Goal: Task Accomplishment & Management: Use online tool/utility

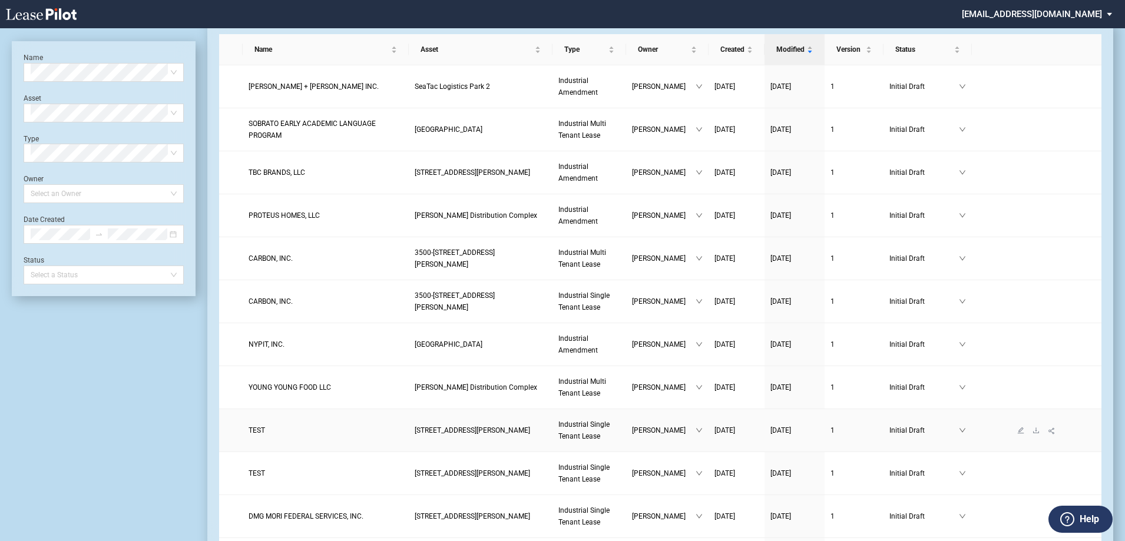
scroll to position [59, 0]
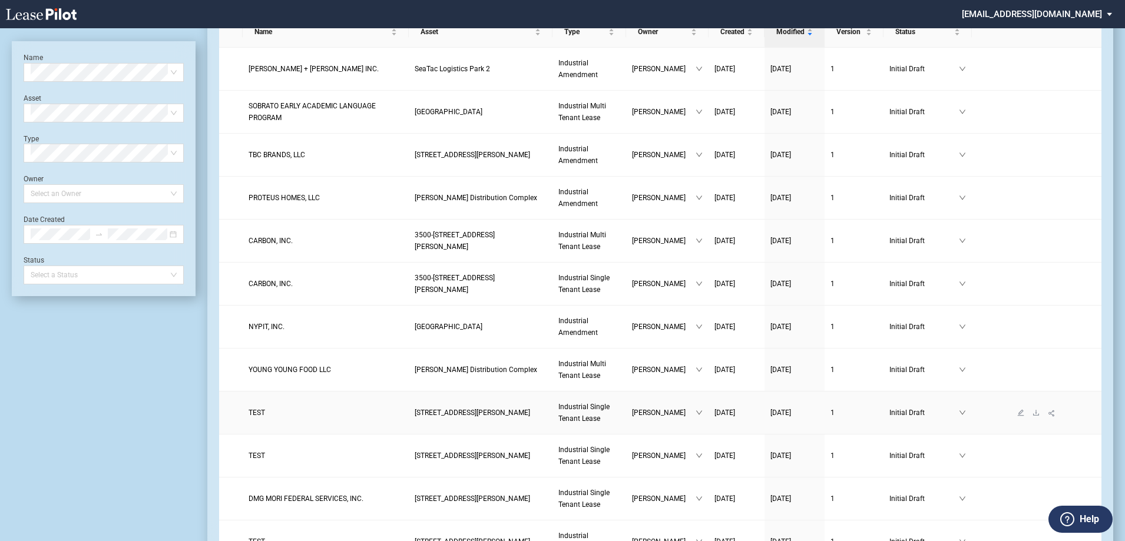
click at [253, 414] on span "TEST" at bounding box center [256, 413] width 16 height 8
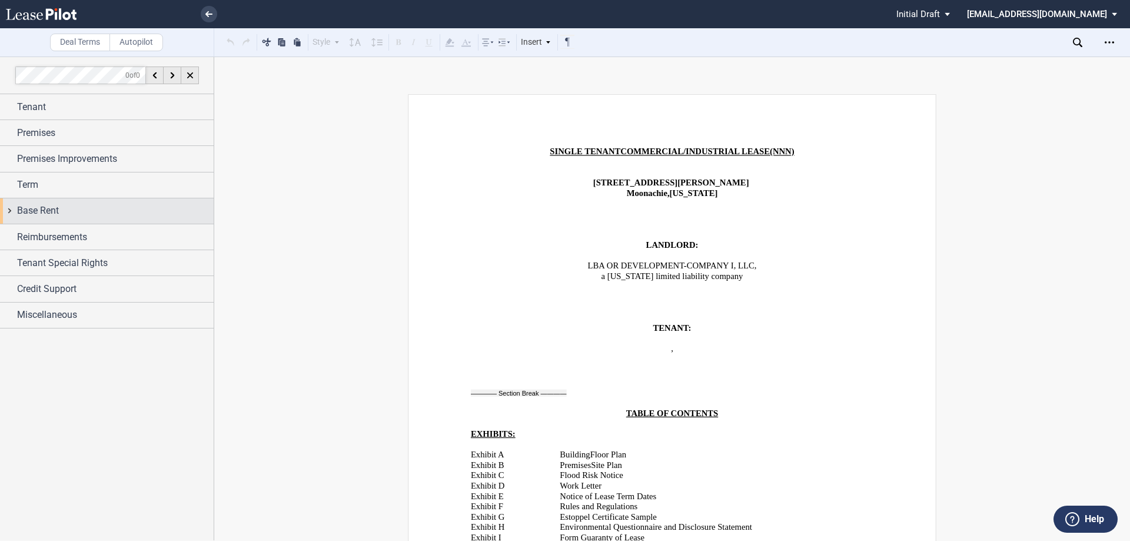
scroll to position [294, 0]
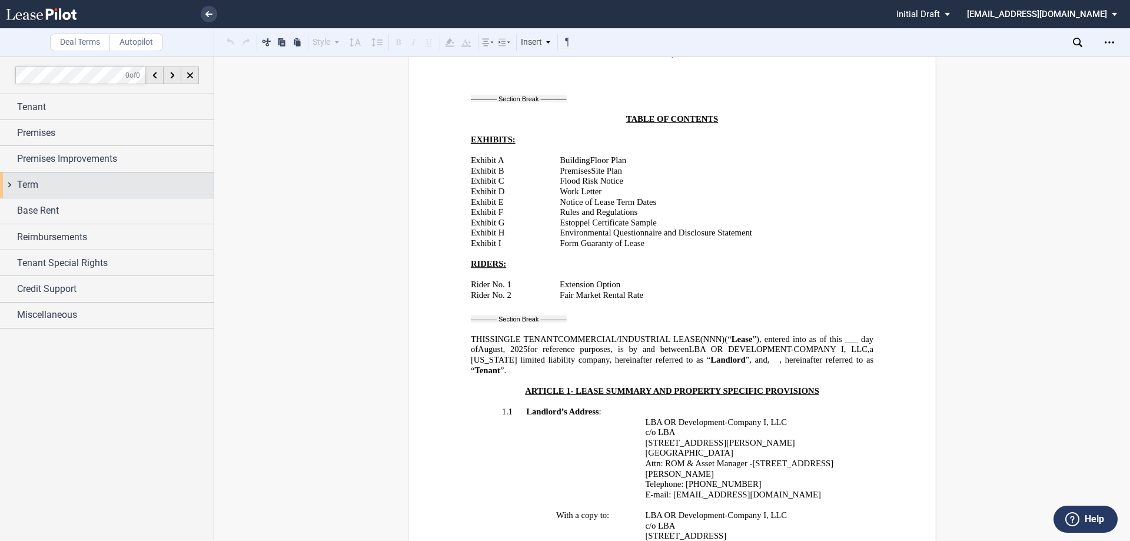
click at [42, 180] on div "Term" at bounding box center [115, 185] width 197 height 14
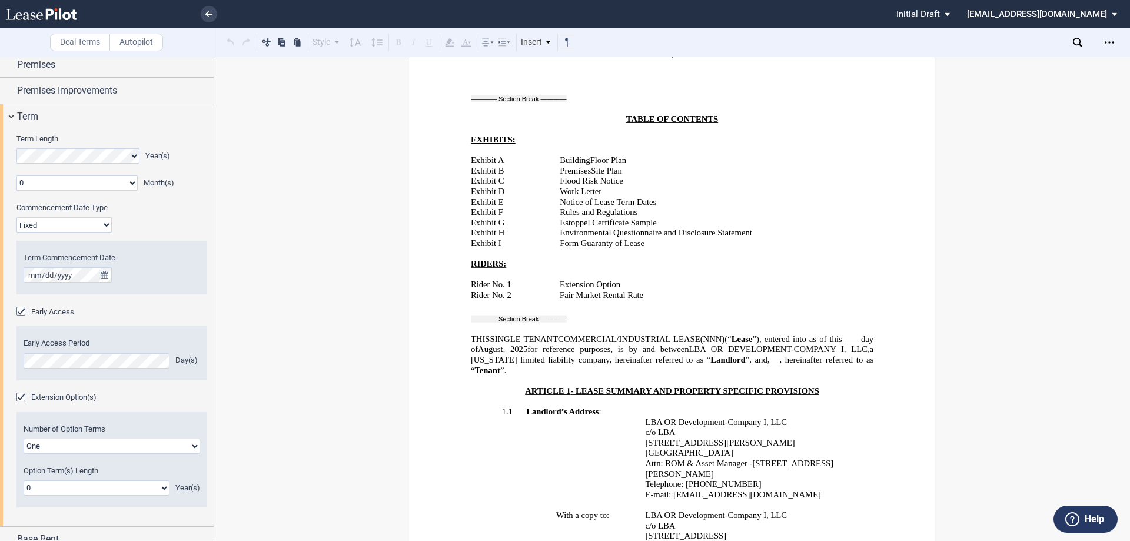
scroll to position [67, 0]
click at [55, 313] on span "Early Access" at bounding box center [52, 313] width 43 height 9
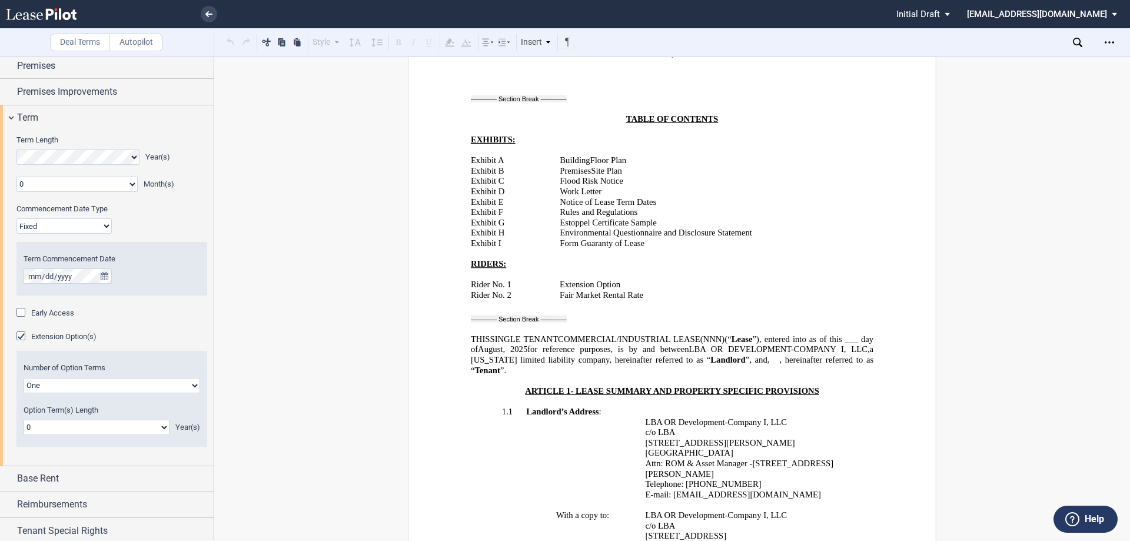
click at [55, 313] on span "Early Access" at bounding box center [52, 313] width 43 height 9
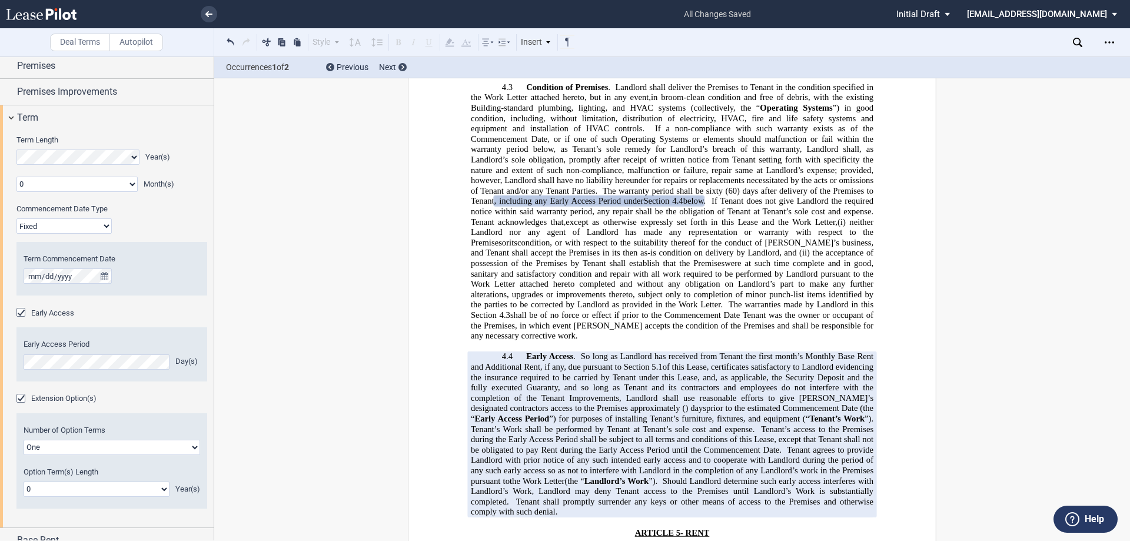
scroll to position [2440, 0]
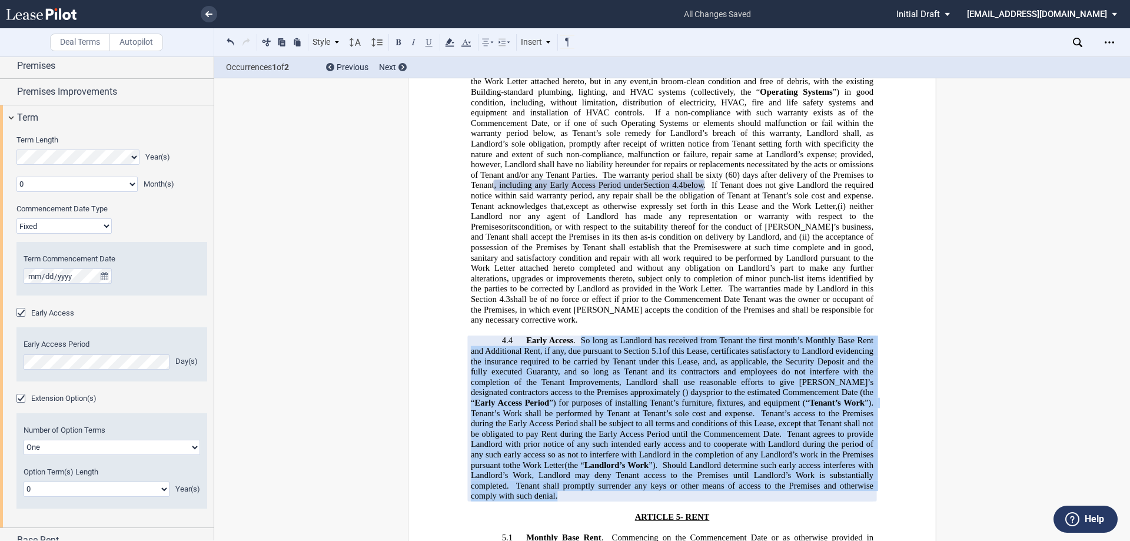
drag, startPoint x: 580, startPoint y: 288, endPoint x: 563, endPoint y: 443, distance: 156.3
click at [563, 443] on p "4.4 Early Access . So long as Landlord has received from Tenant the first month…" at bounding box center [672, 419] width 403 height 166
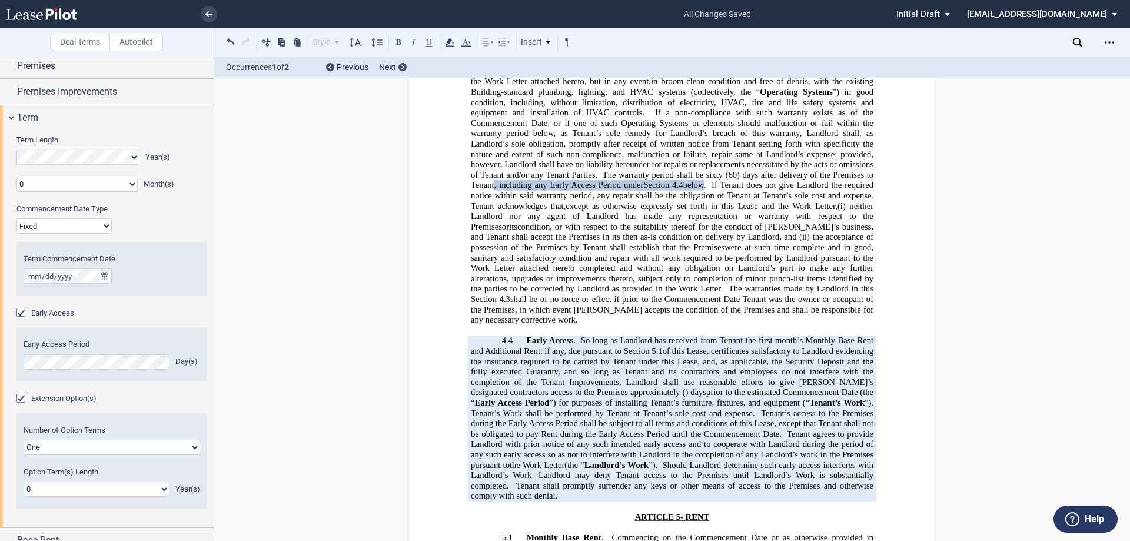
drag, startPoint x: 550, startPoint y: 393, endPoint x: 531, endPoint y: 308, distance: 87.6
click at [531, 346] on span "of this Lease, certificates satisfactory to Landlord evidencing the insurance r…" at bounding box center [673, 371] width 405 height 51
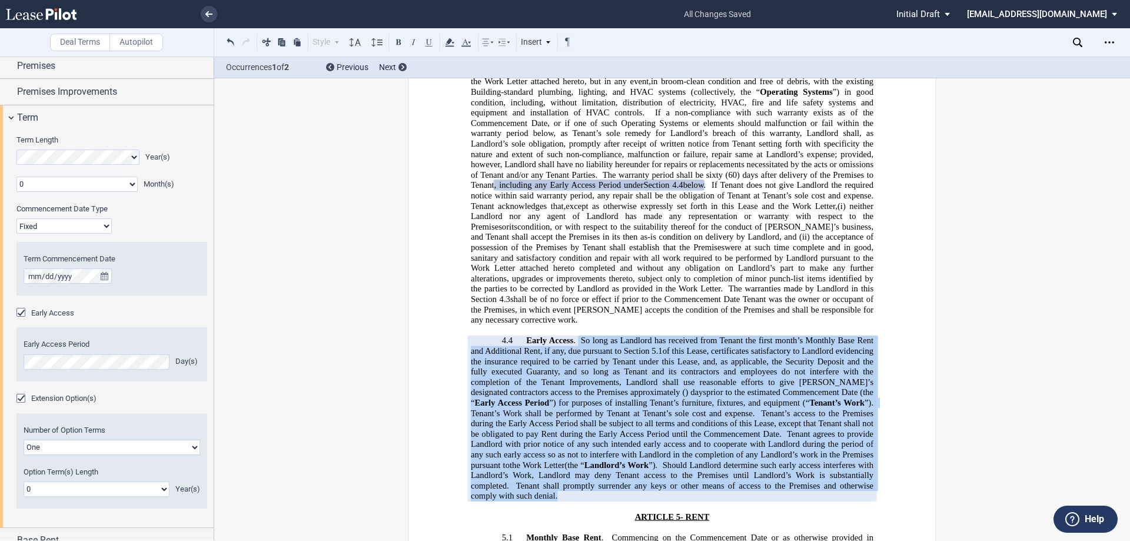
drag, startPoint x: 576, startPoint y: 287, endPoint x: 570, endPoint y: 442, distance: 155.6
click at [570, 442] on p "4.4 Early Access . So long as Landlord has received from Tenant the first month…" at bounding box center [672, 419] width 403 height 166
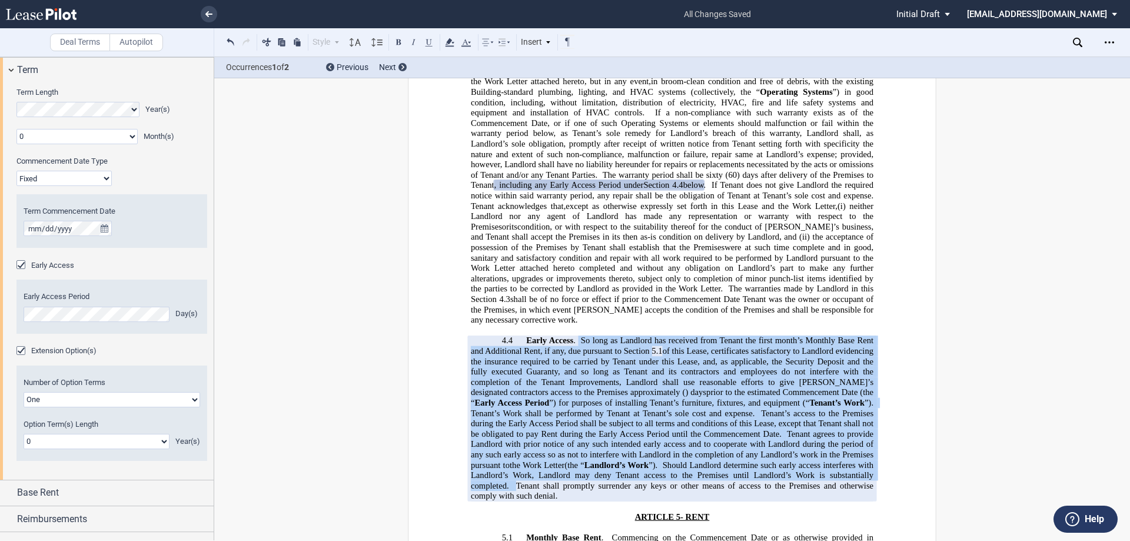
scroll to position [185, 0]
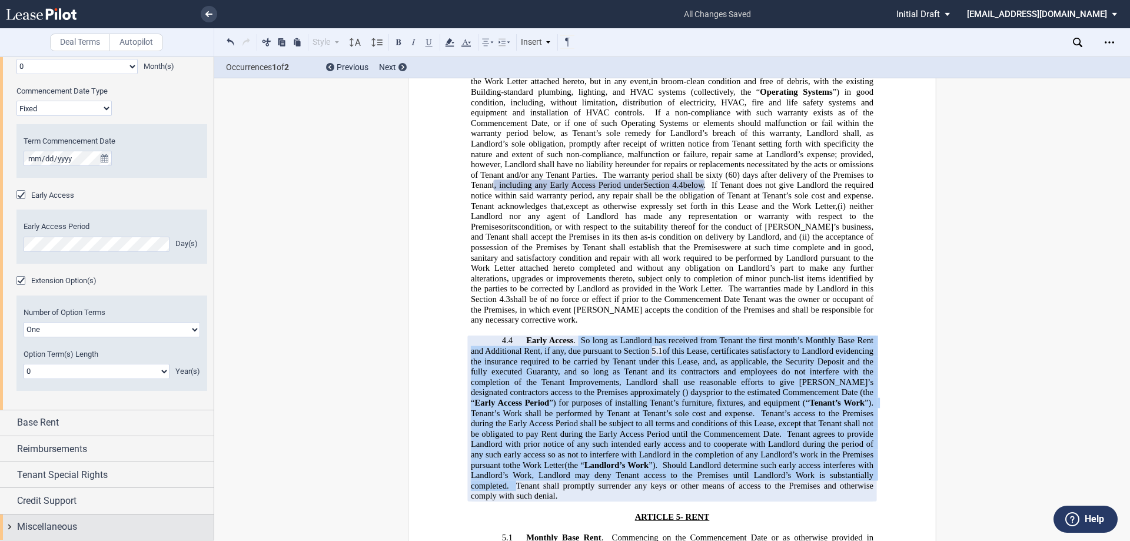
click at [50, 529] on span "Miscellaneous" at bounding box center [47, 527] width 60 height 14
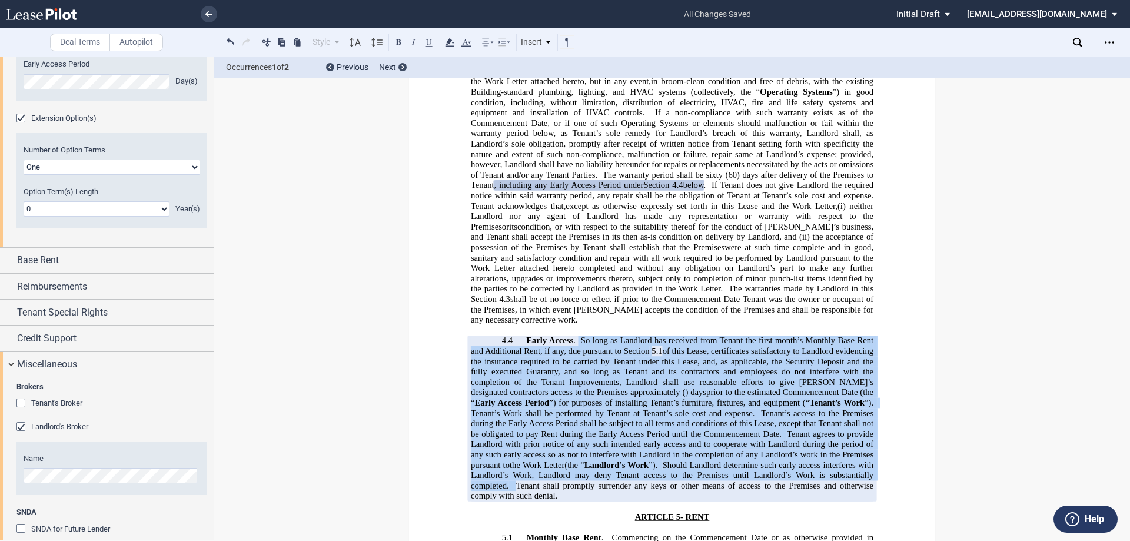
scroll to position [538, 0]
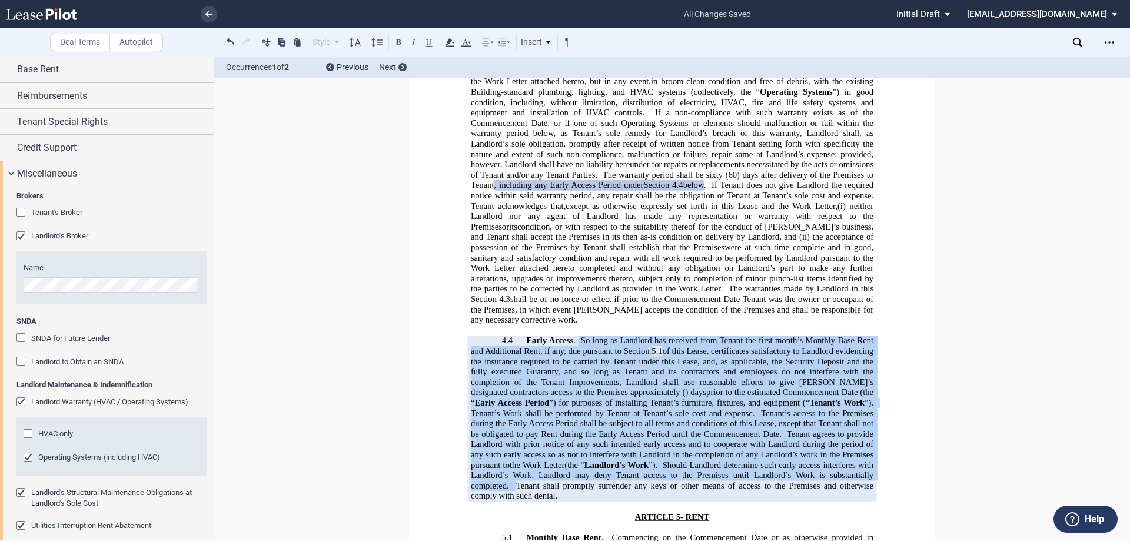
click at [61, 400] on span "Landlord Warranty (HVAC / Operating Systems)" at bounding box center [109, 401] width 157 height 9
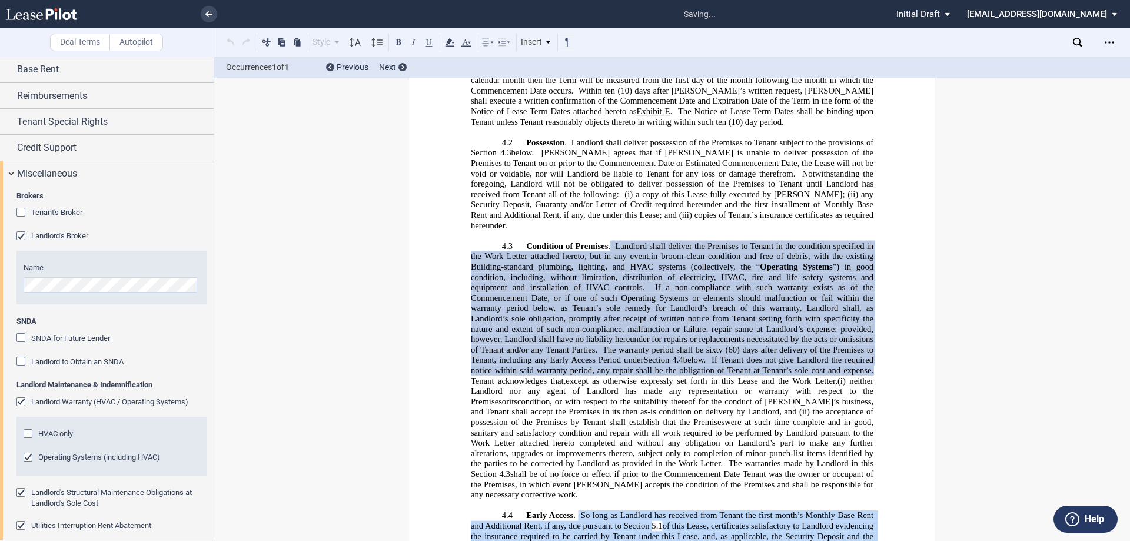
scroll to position [2266, 0]
click at [50, 455] on span "Operating Systems (including HVAC)" at bounding box center [99, 457] width 122 height 9
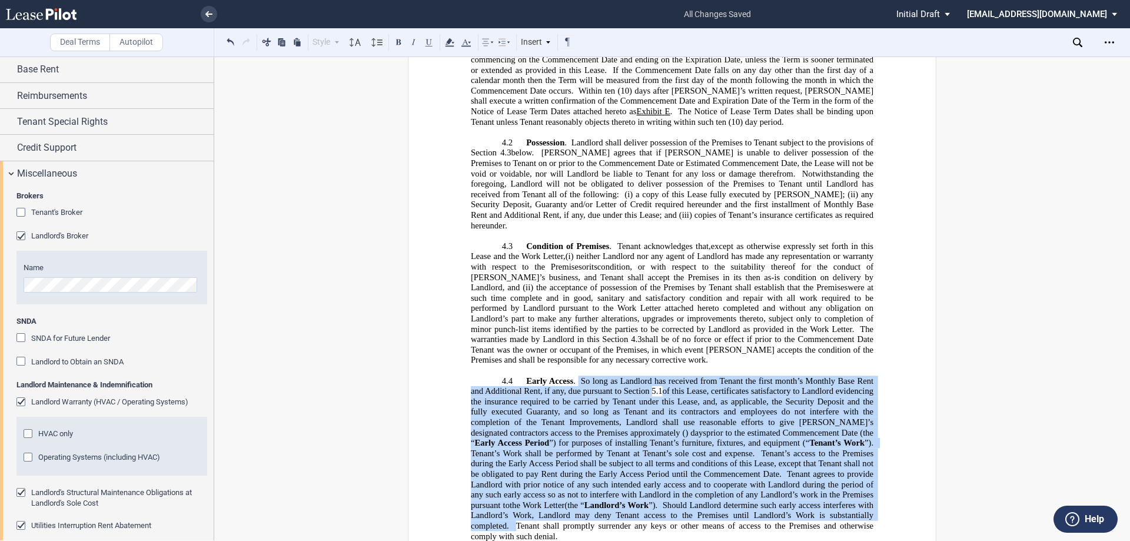
click at [50, 455] on span "Operating Systems (including HVAC)" at bounding box center [99, 457] width 122 height 9
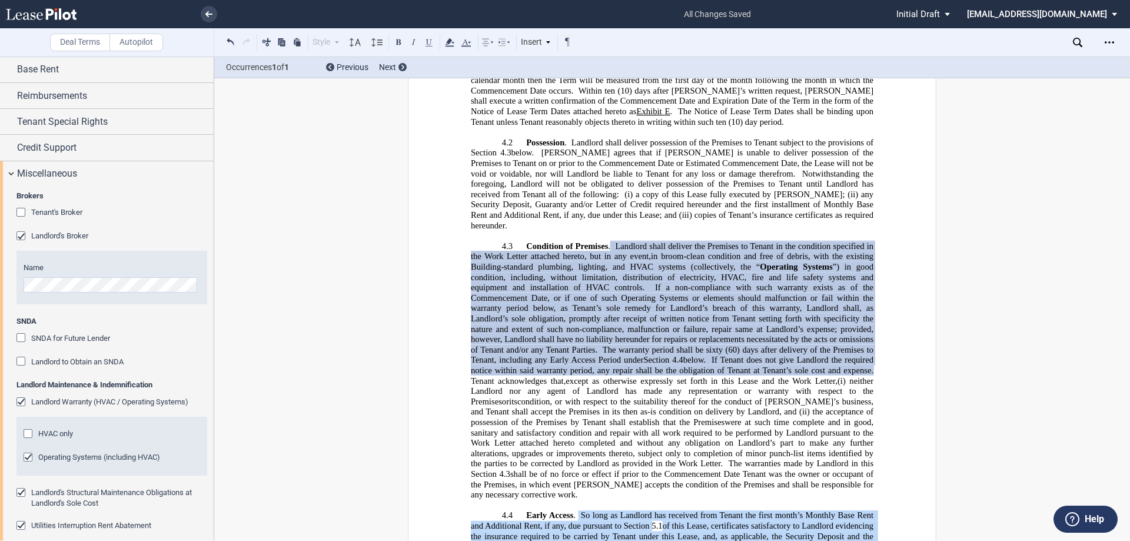
click at [607, 241] on span "Landlord shall deliver the Premises to Tenant in the condition specified in the…" at bounding box center [673, 251] width 405 height 20
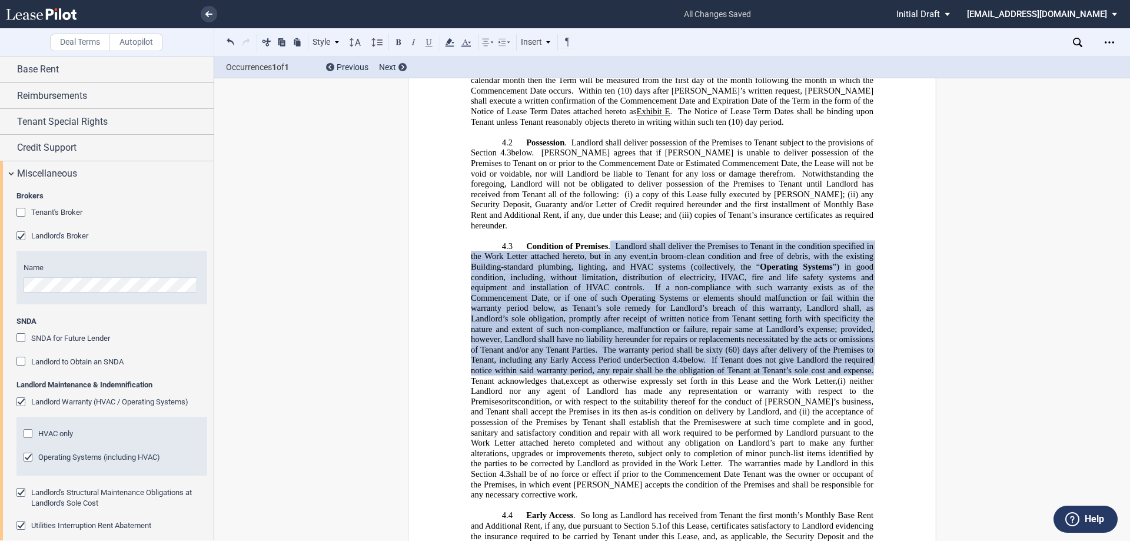
click at [22, 400] on div "Landlord Warranty (HVAC / Operating Systems)" at bounding box center [22, 403] width 12 height 12
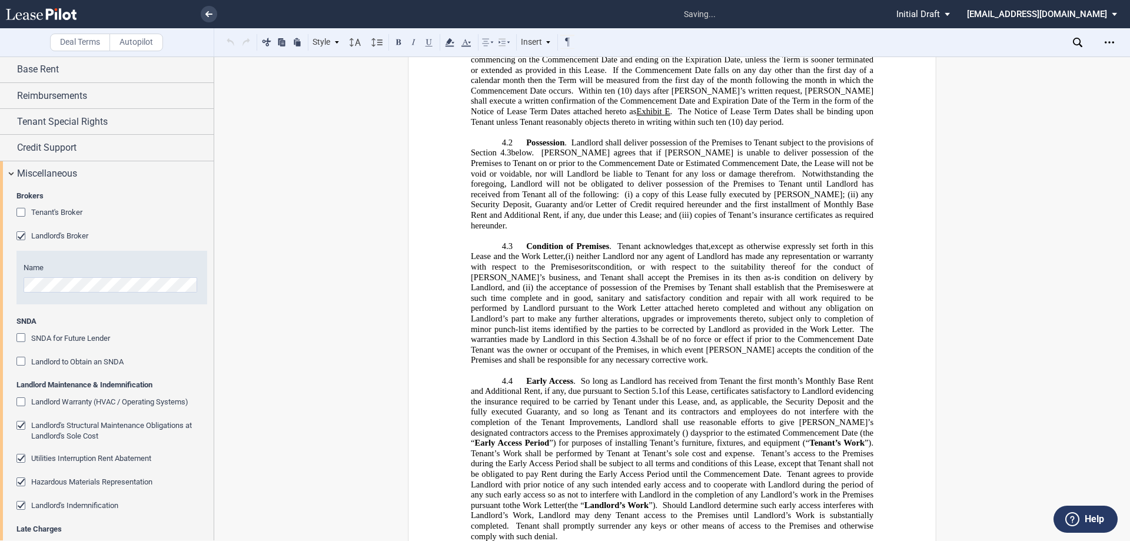
click at [22, 400] on div "Landlord Warranty (HVAC / Operating Systems)" at bounding box center [22, 403] width 12 height 12
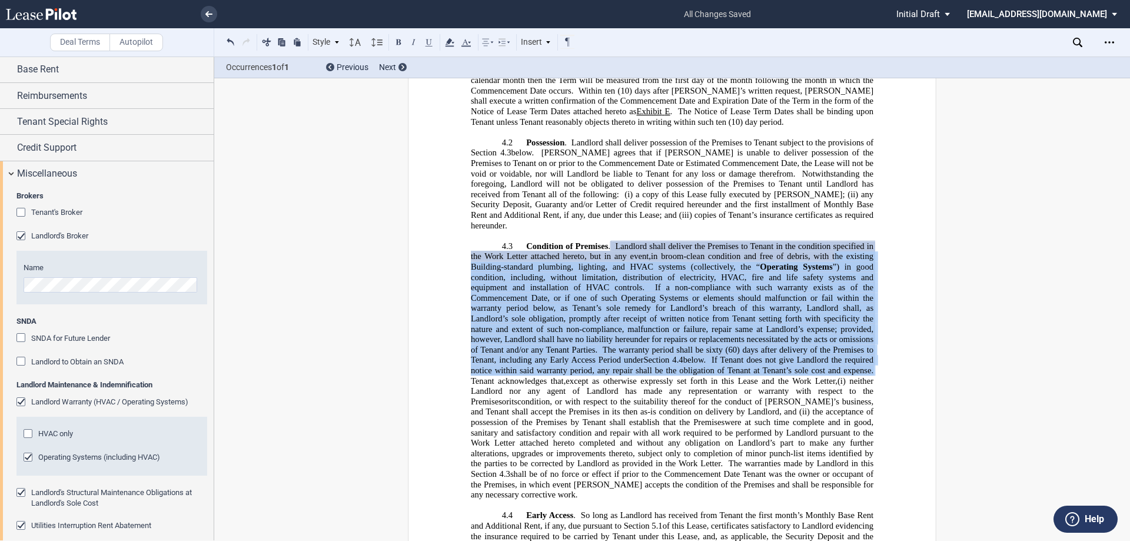
drag, startPoint x: 830, startPoint y: 215, endPoint x: 873, endPoint y: 333, distance: 125.4
click at [873, 333] on p "4.3 Condition of Premises . Landlord shall deliver the Premises to Tenant in th…" at bounding box center [672, 370] width 403 height 259
